Goal: Information Seeking & Learning: Learn about a topic

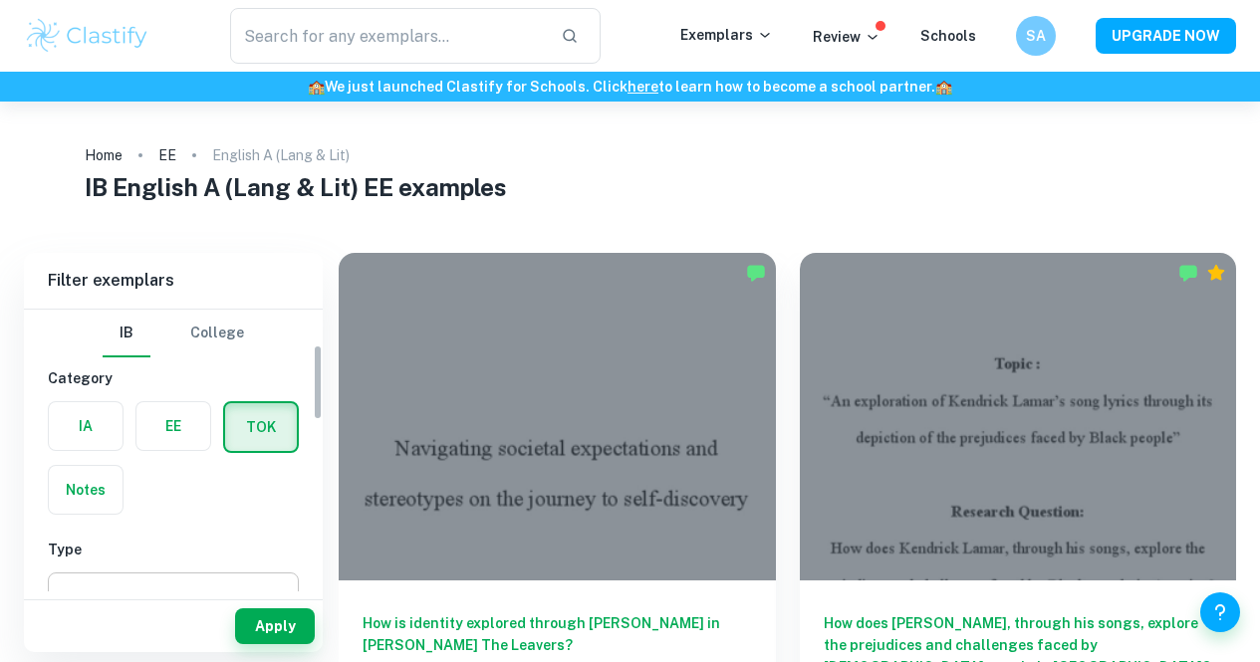
click at [161, 469] on body "​ Exemplars Review Schools SA UPGRADE NOW 🏫 We just launched Clastify for Schoo…" at bounding box center [630, 433] width 1260 height 662
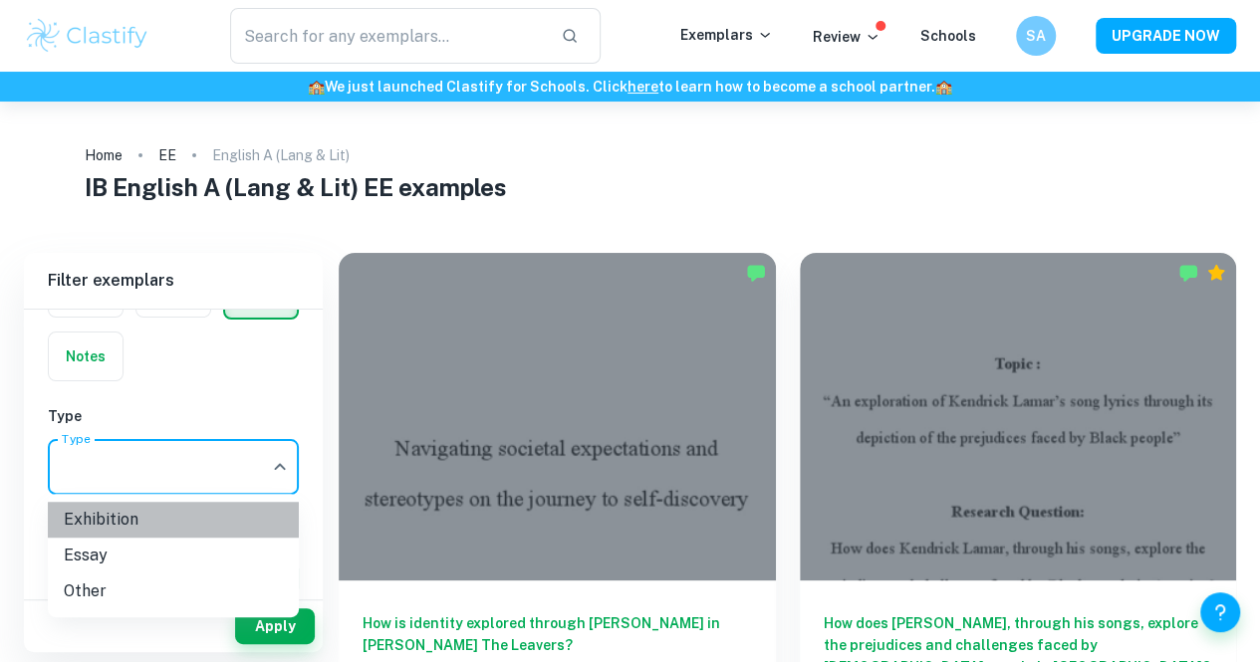
click at [146, 531] on li "Exhibition" at bounding box center [173, 520] width 251 height 36
type input "Exhibition"
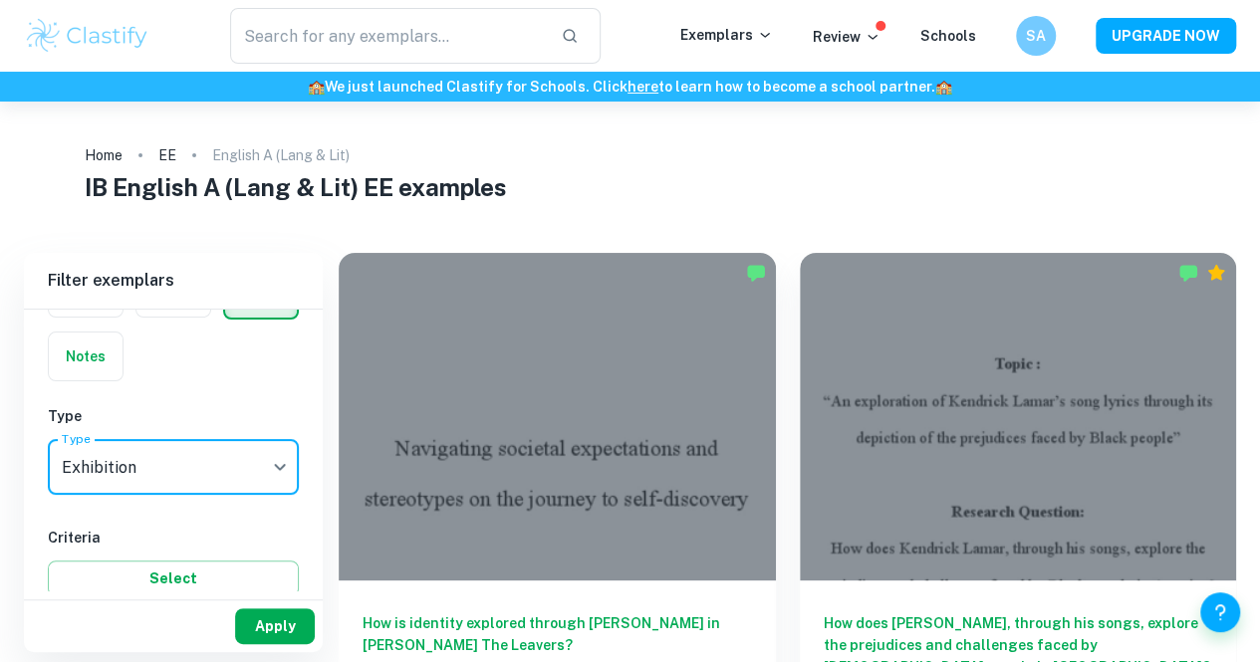
click at [255, 622] on button "Apply" at bounding box center [275, 627] width 80 height 36
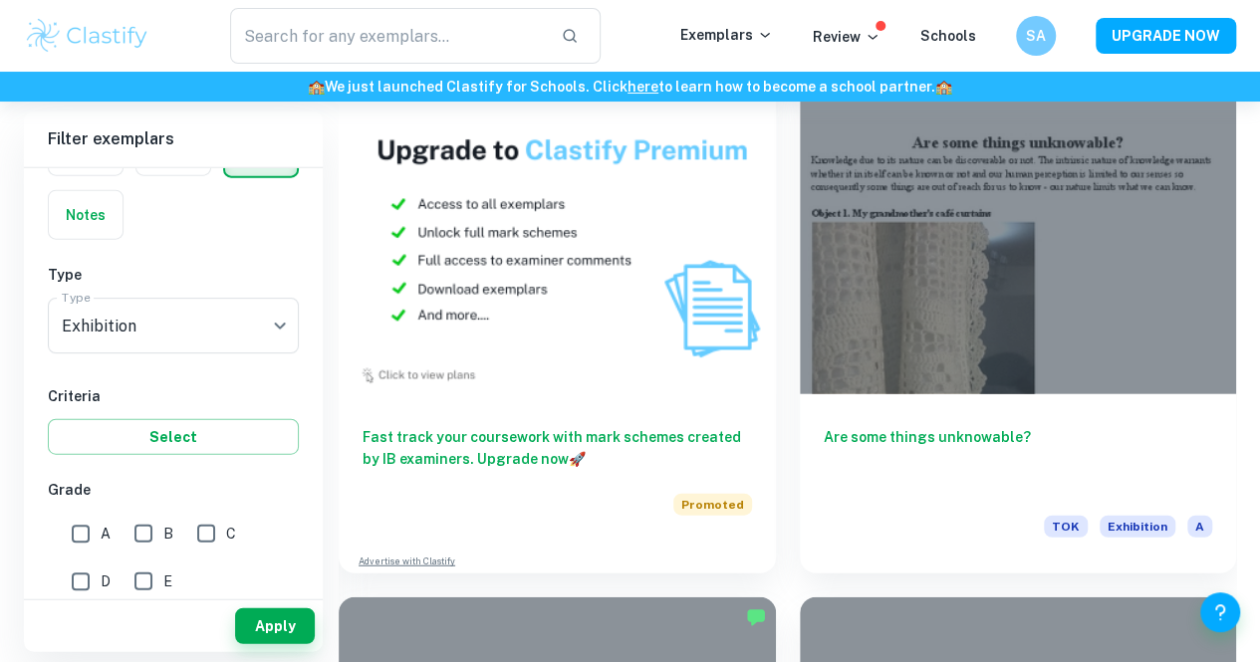
scroll to position [2191, 0]
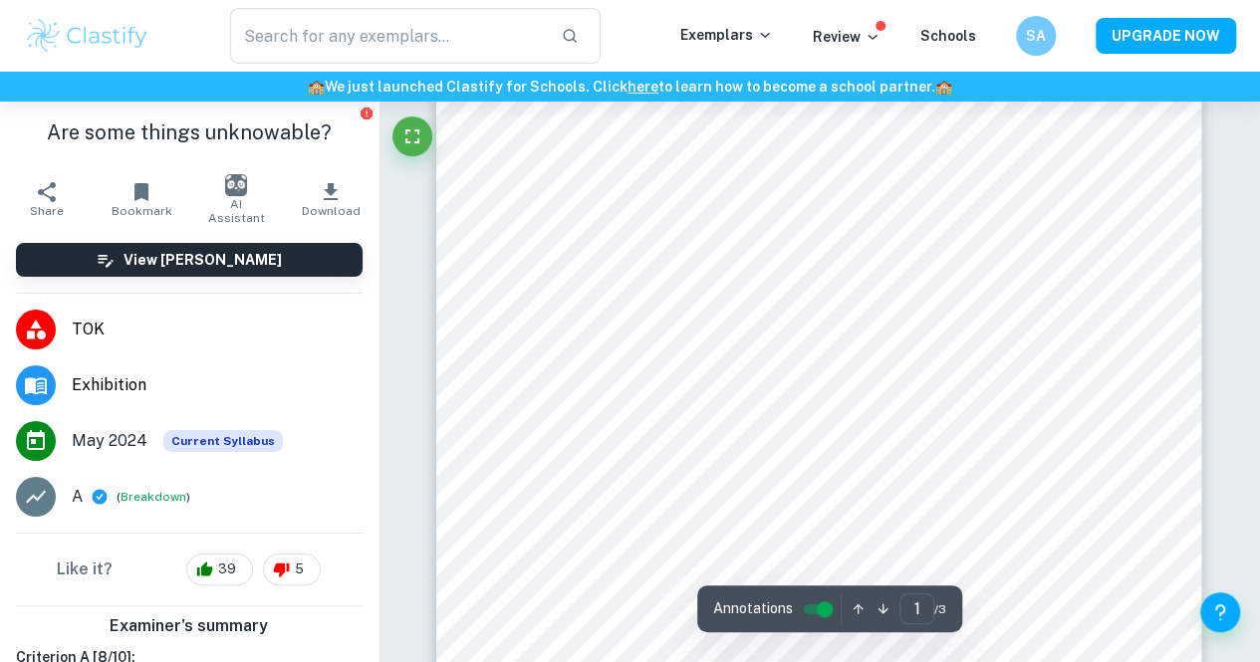
scroll to position [41, 0]
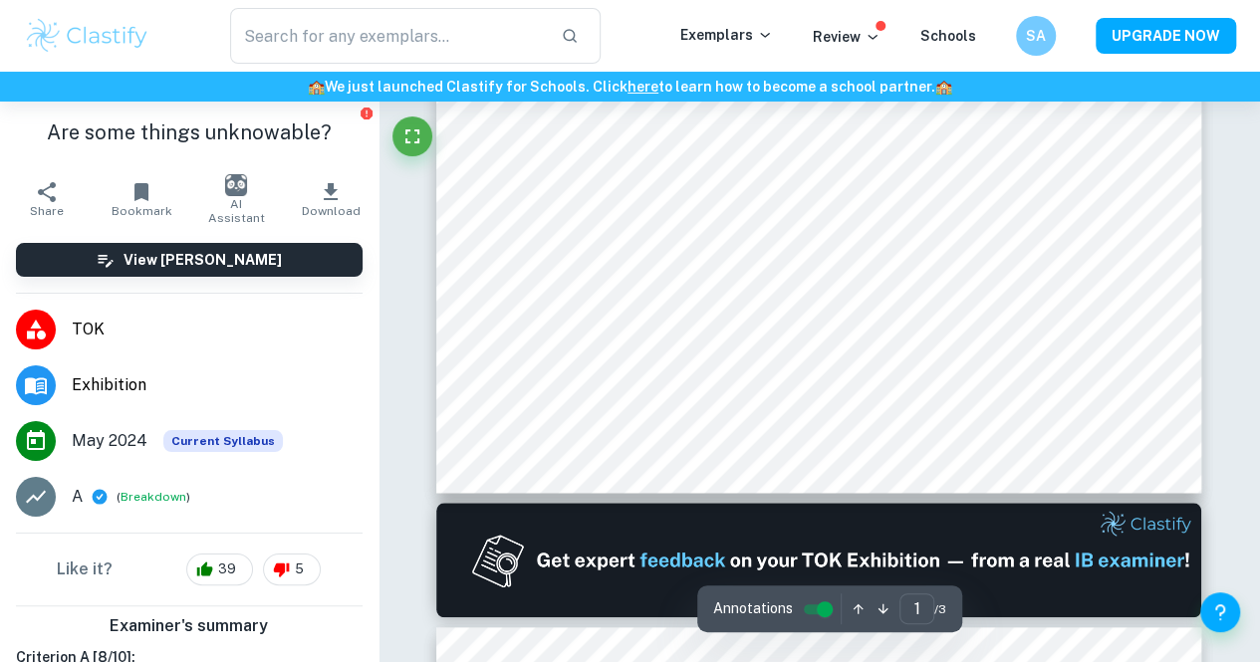
type input "2"
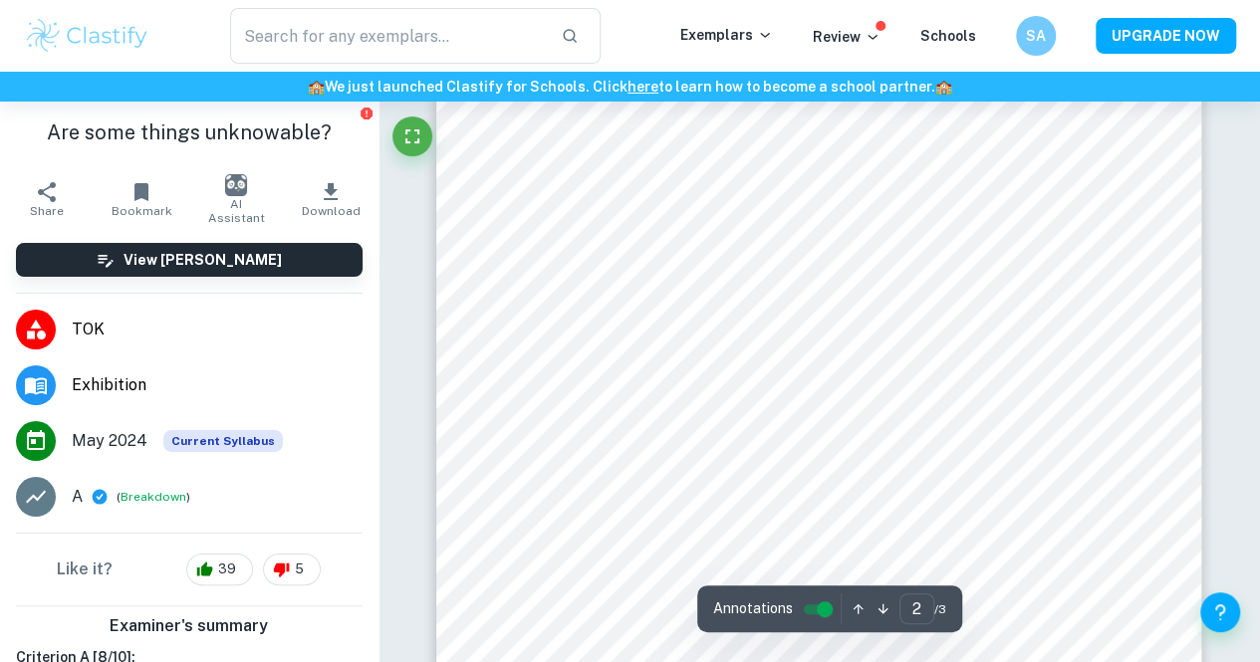
scroll to position [1657, 0]
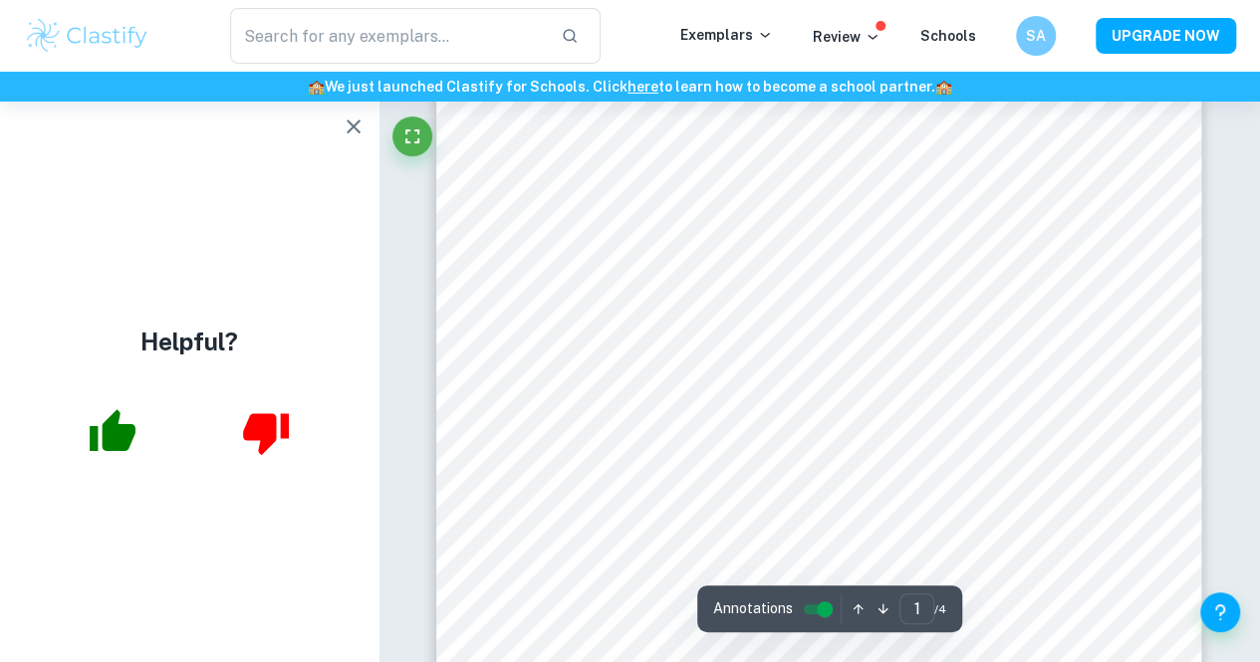
scroll to position [402, 0]
click at [349, 119] on icon "button" at bounding box center [354, 127] width 24 height 24
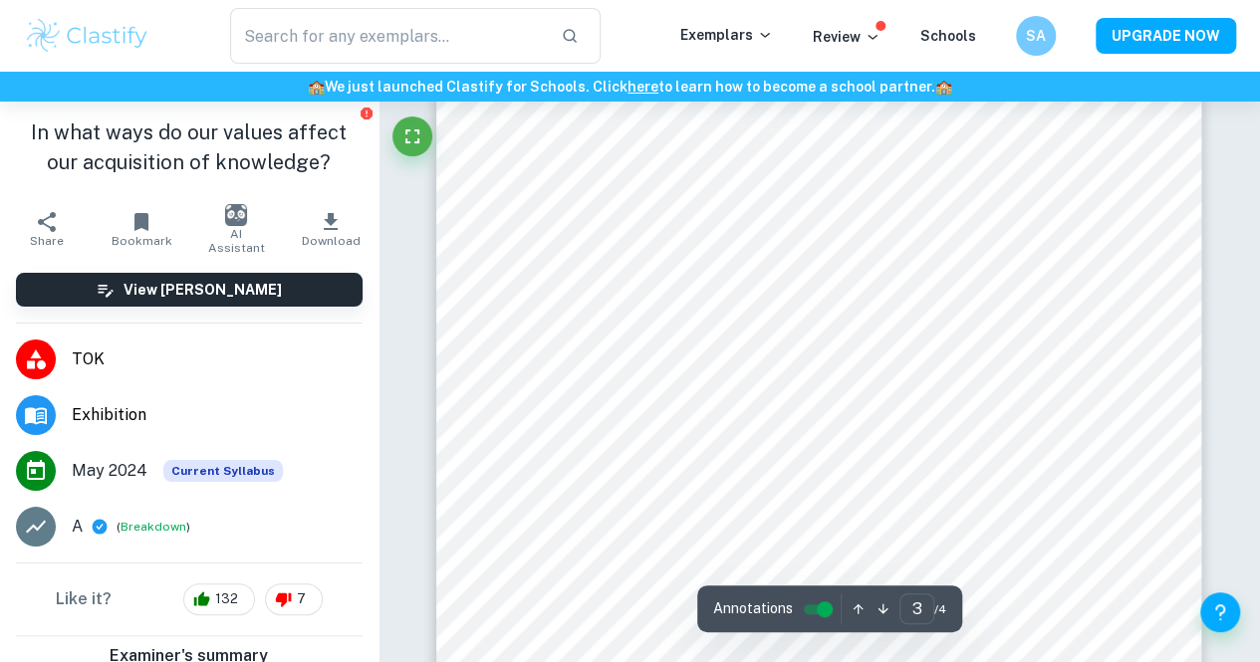
scroll to position [2976, 0]
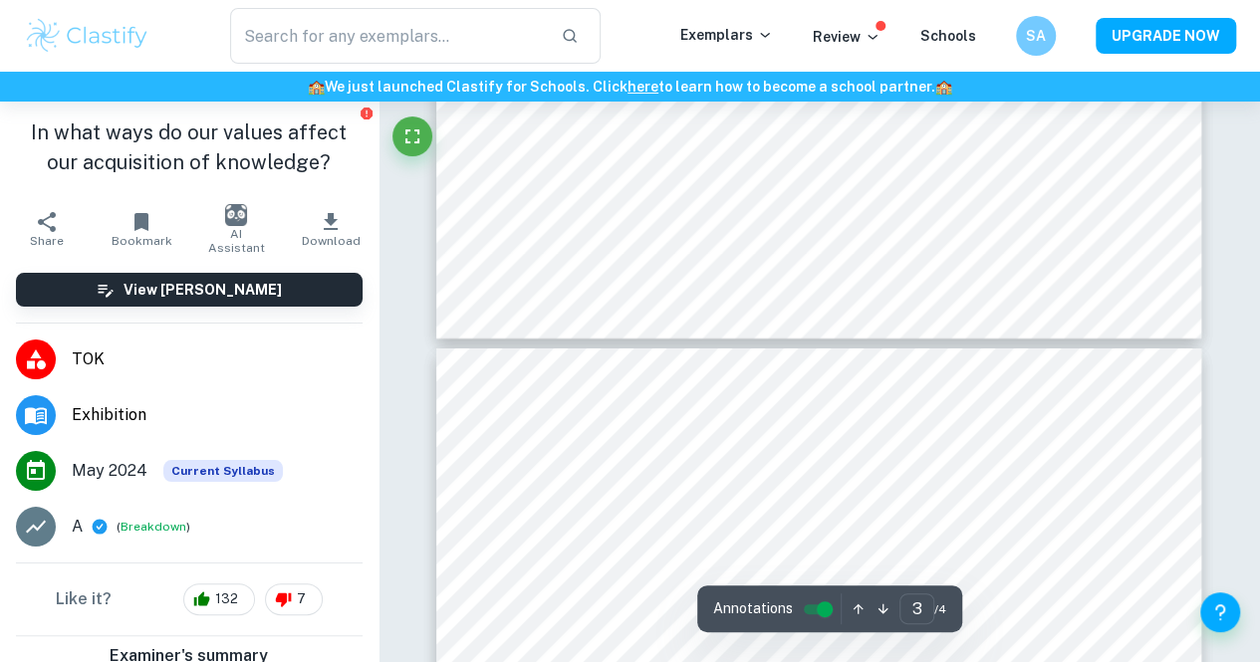
type input "4"
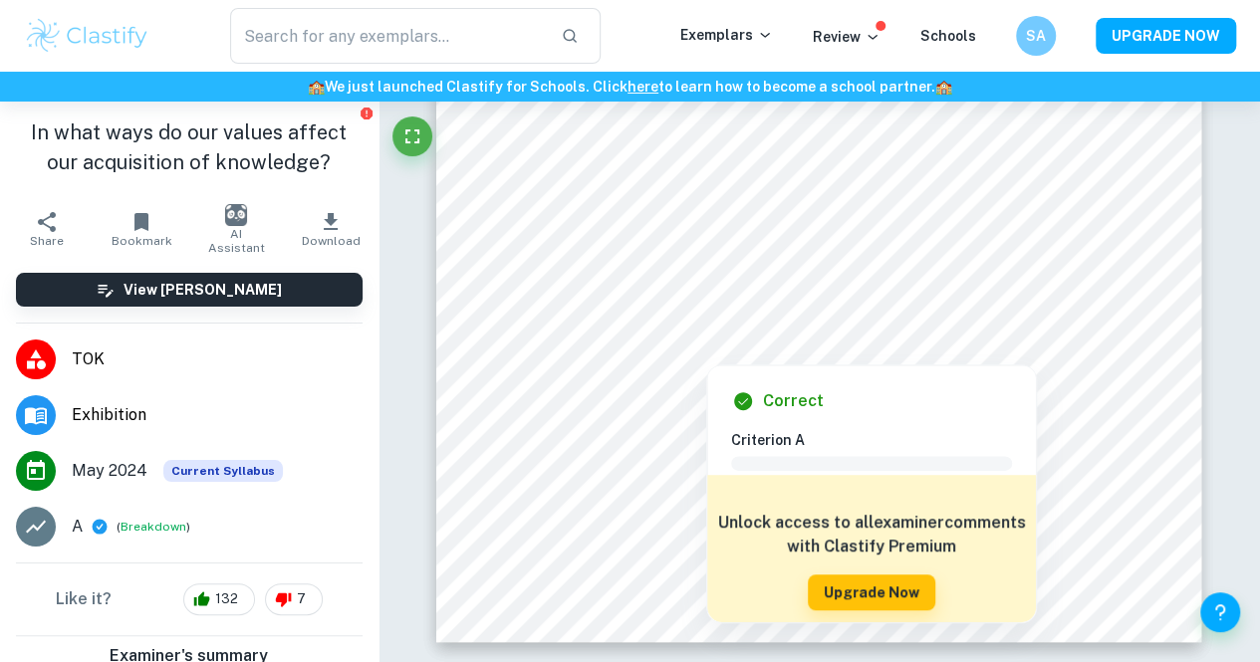
scroll to position [4085, 0]
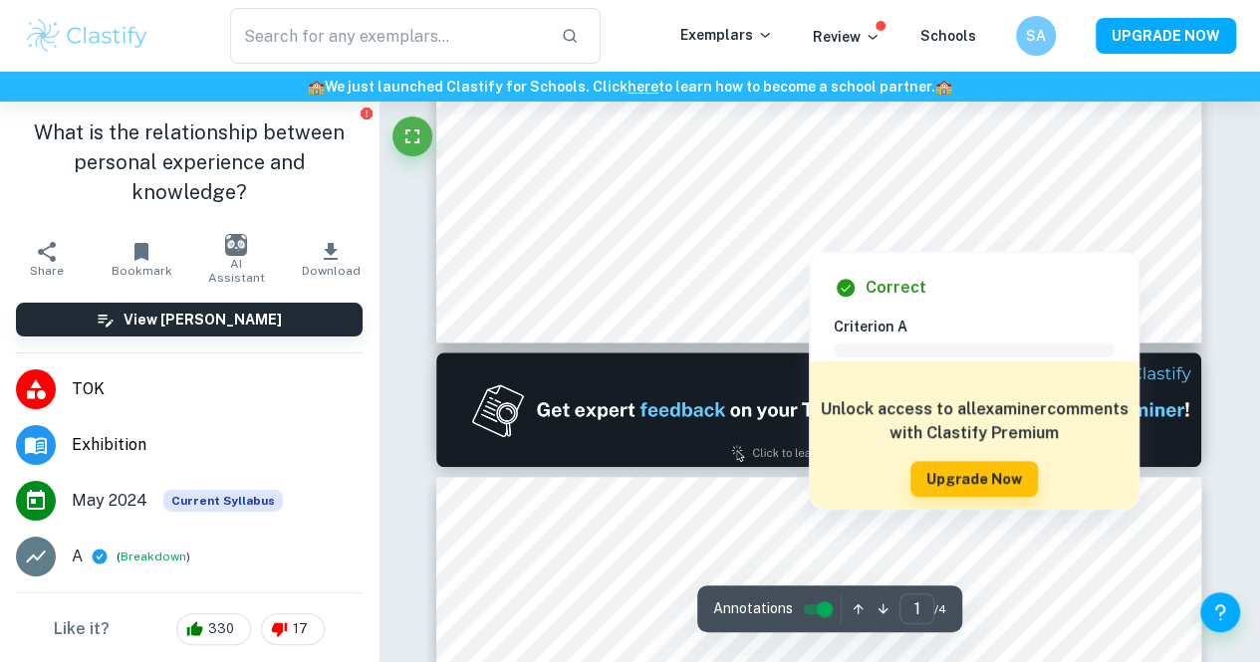
scroll to position [794, 0]
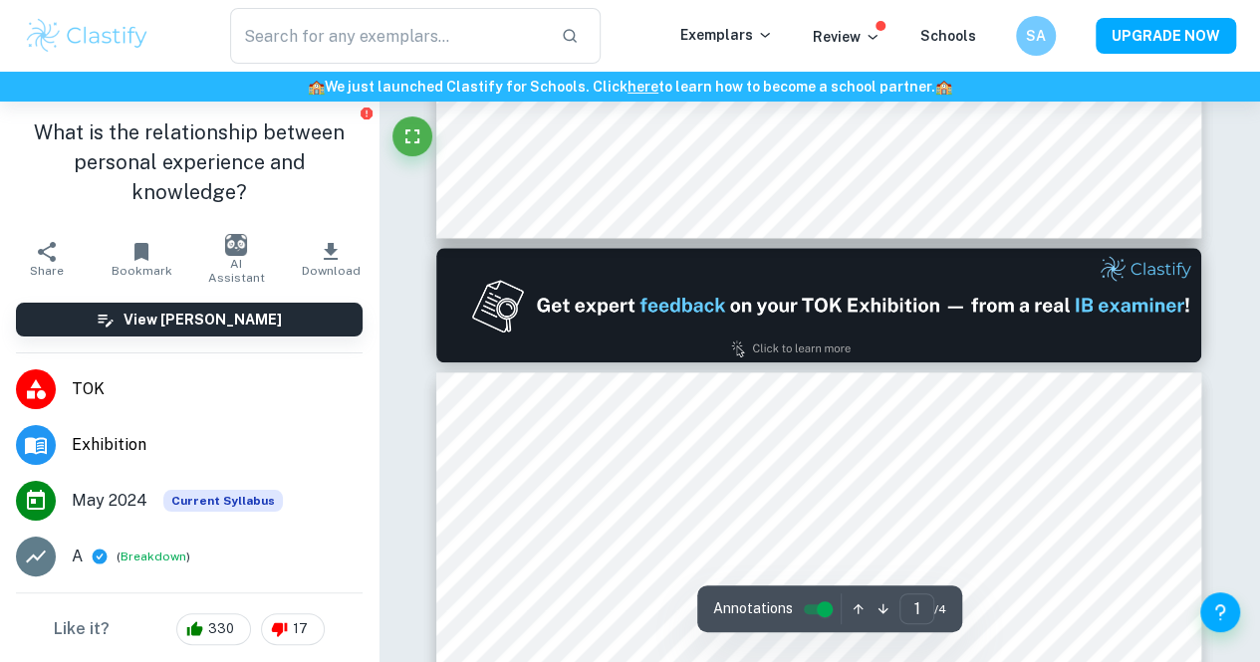
type input "2"
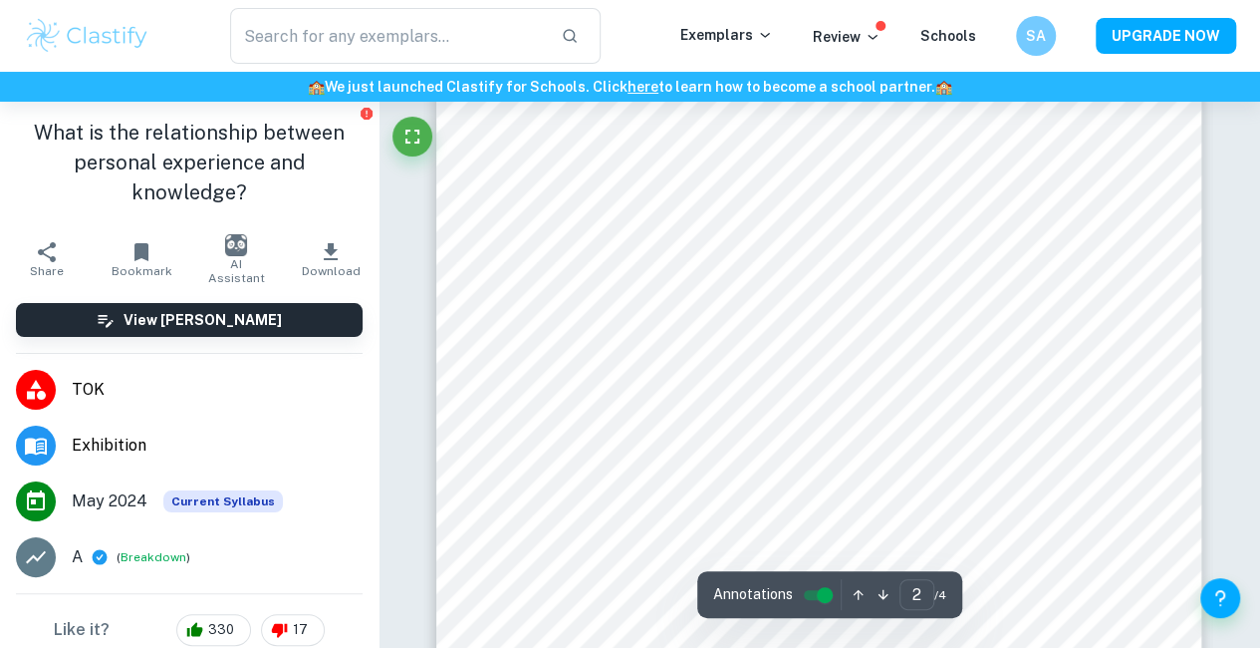
scroll to position [1475, 0]
